Goal: Information Seeking & Learning: Learn about a topic

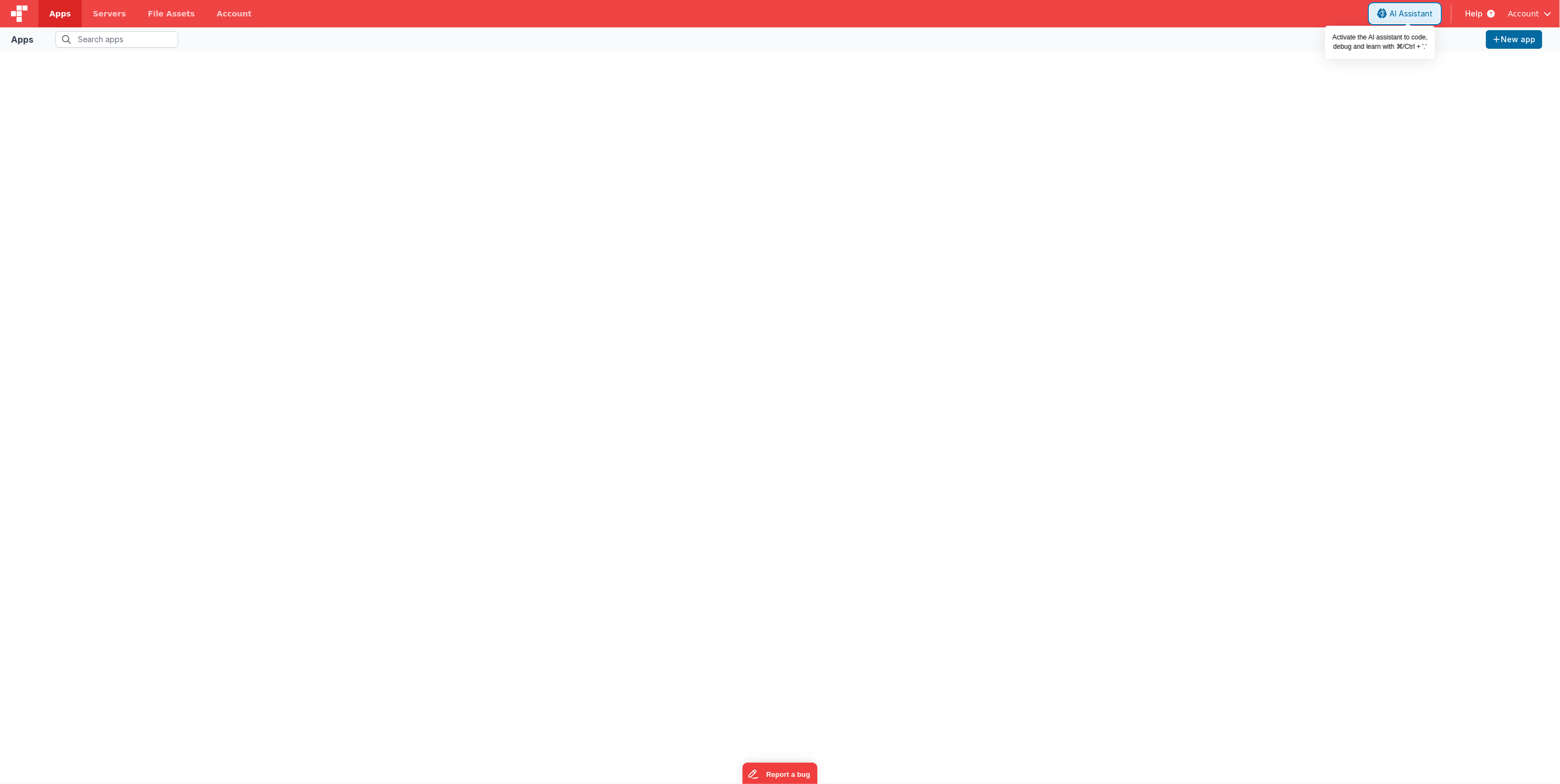
click at [1407, 9] on span "AI Assistant" at bounding box center [1411, 13] width 43 height 11
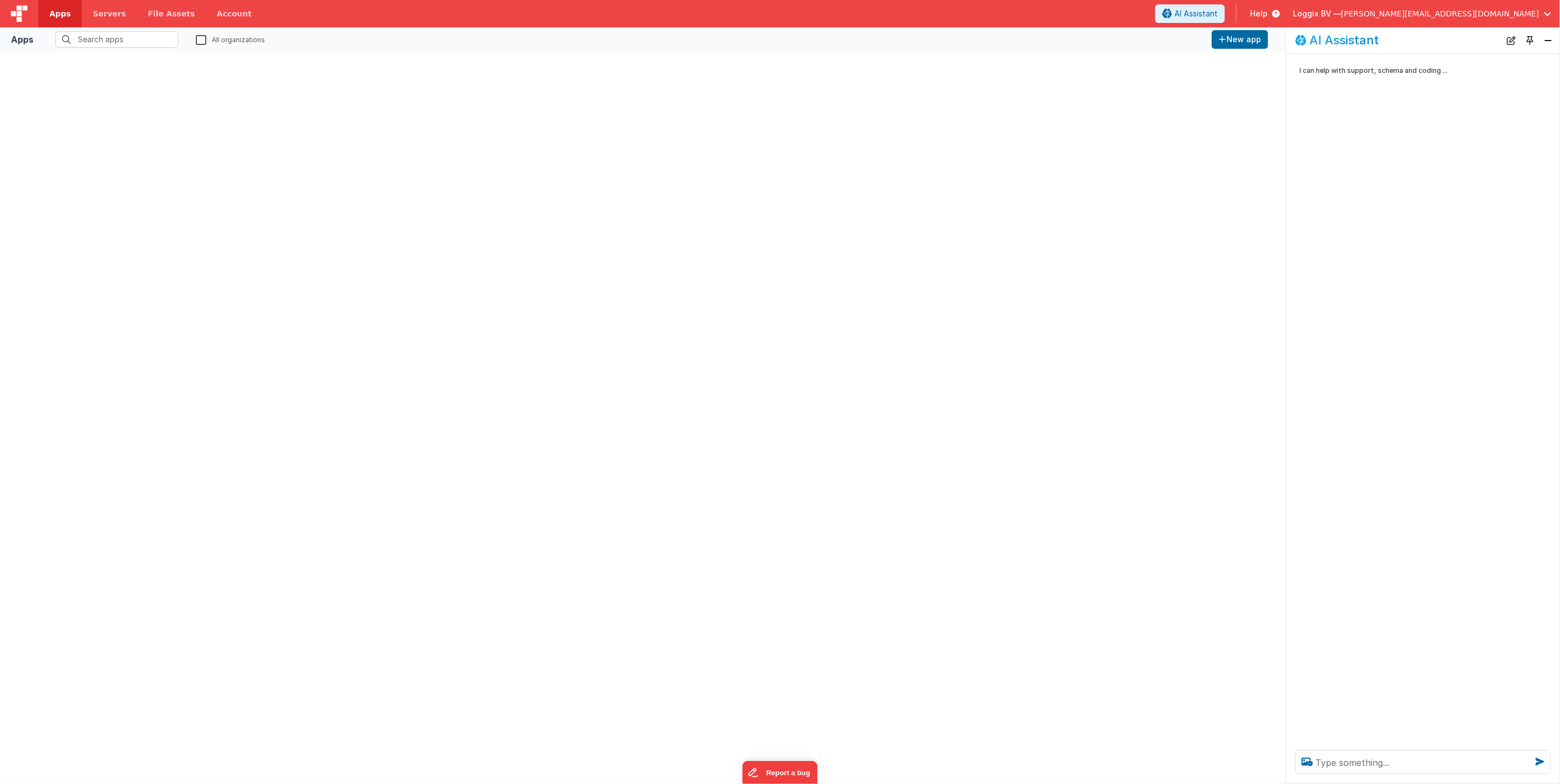
click at [1469, 9] on span "[PERSON_NAME][EMAIL_ADDRESS][DOMAIN_NAME]" at bounding box center [1440, 13] width 198 height 11
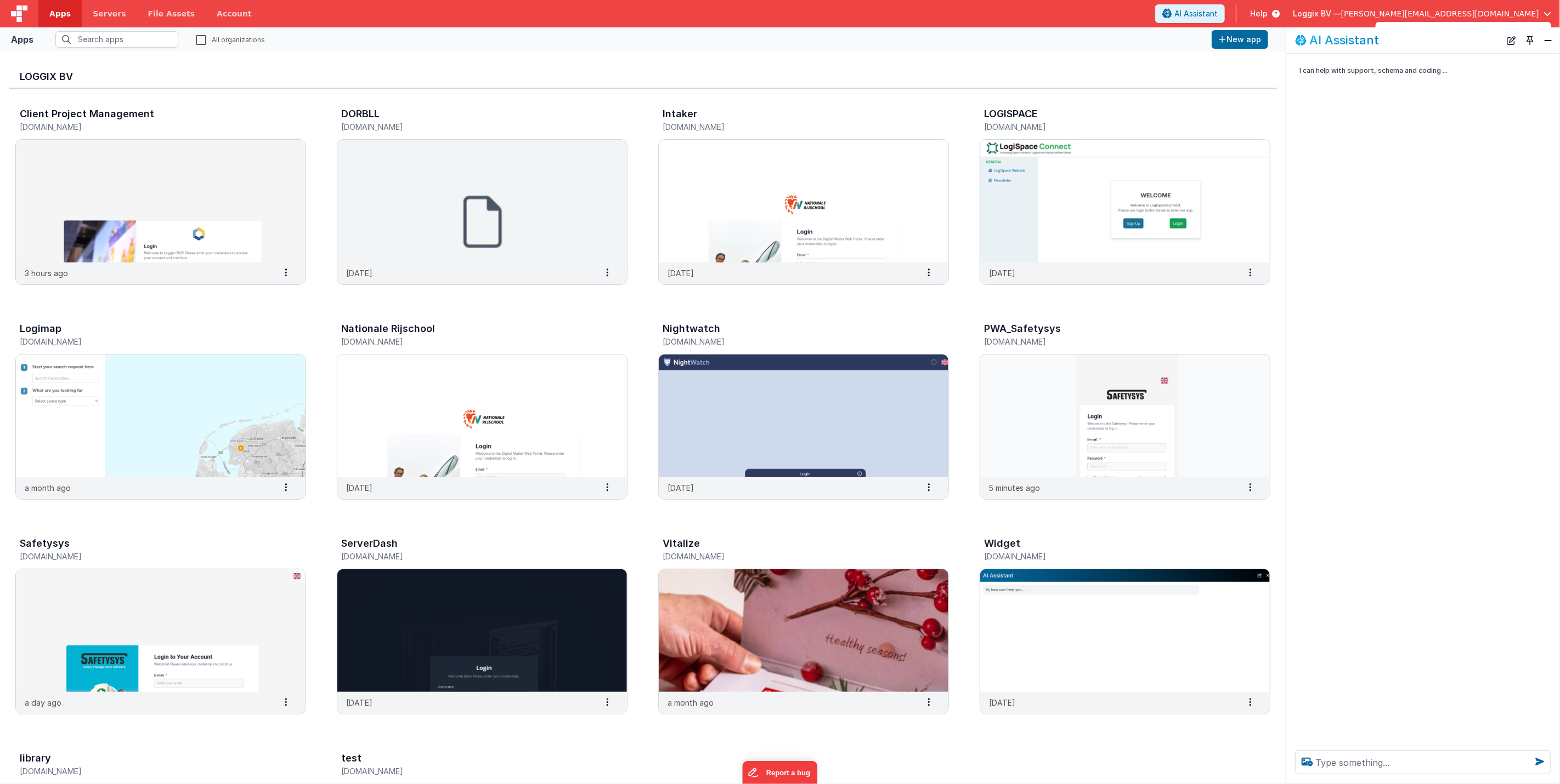
click at [1389, 13] on button at bounding box center [780, 392] width 1560 height 784
click at [1267, 11] on span "Help" at bounding box center [1259, 13] width 18 height 11
click at [1269, 57] on li "Resources" at bounding box center [1275, 59] width 77 height 11
click at [1267, 16] on span "Help" at bounding box center [1259, 13] width 18 height 11
drag, startPoint x: 1272, startPoint y: 73, endPoint x: 1277, endPoint y: 72, distance: 5.1
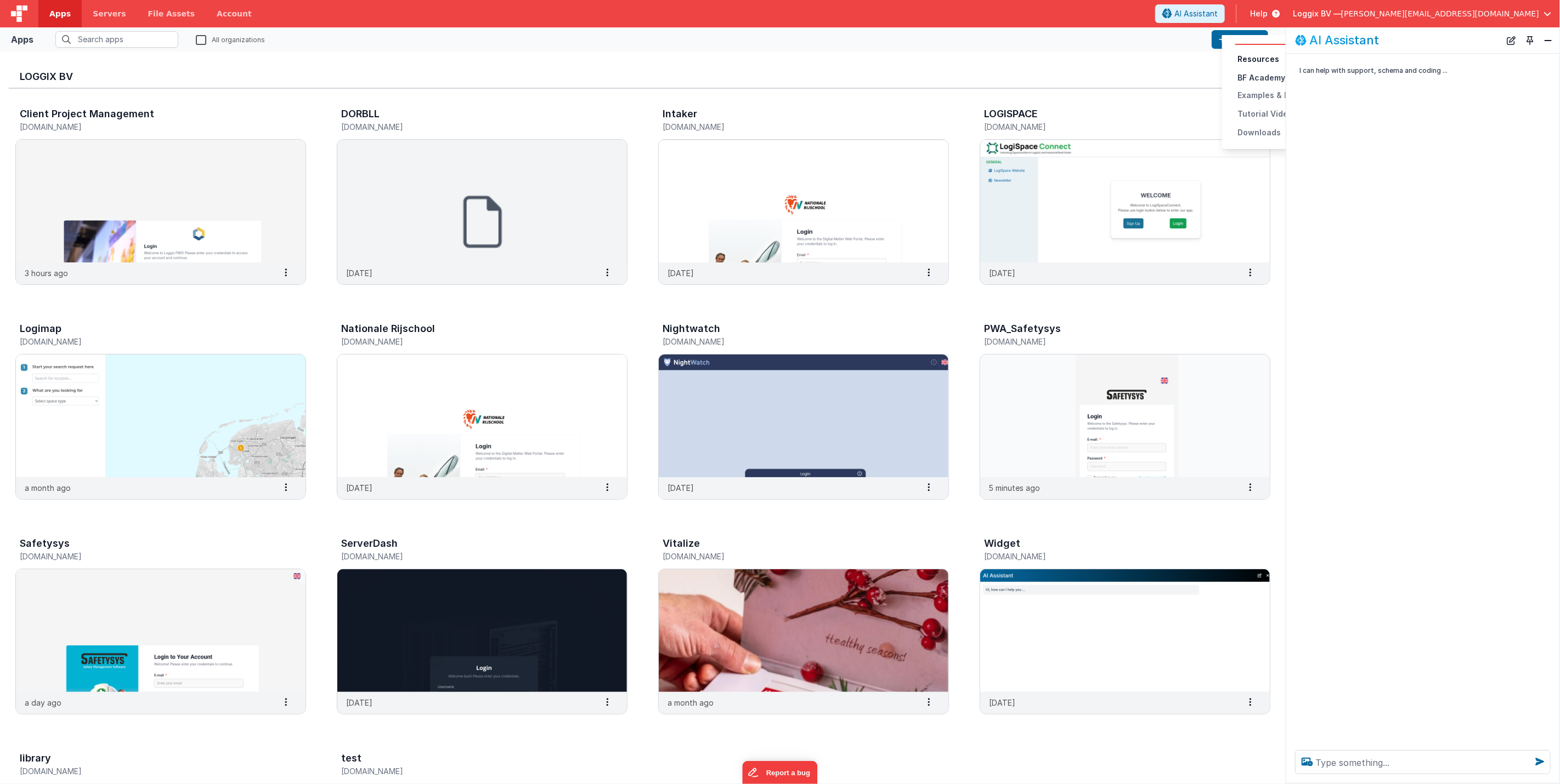
click at [1275, 73] on div "BF Academy" at bounding box center [1275, 78] width 77 height 11
